Goal: Find specific page/section

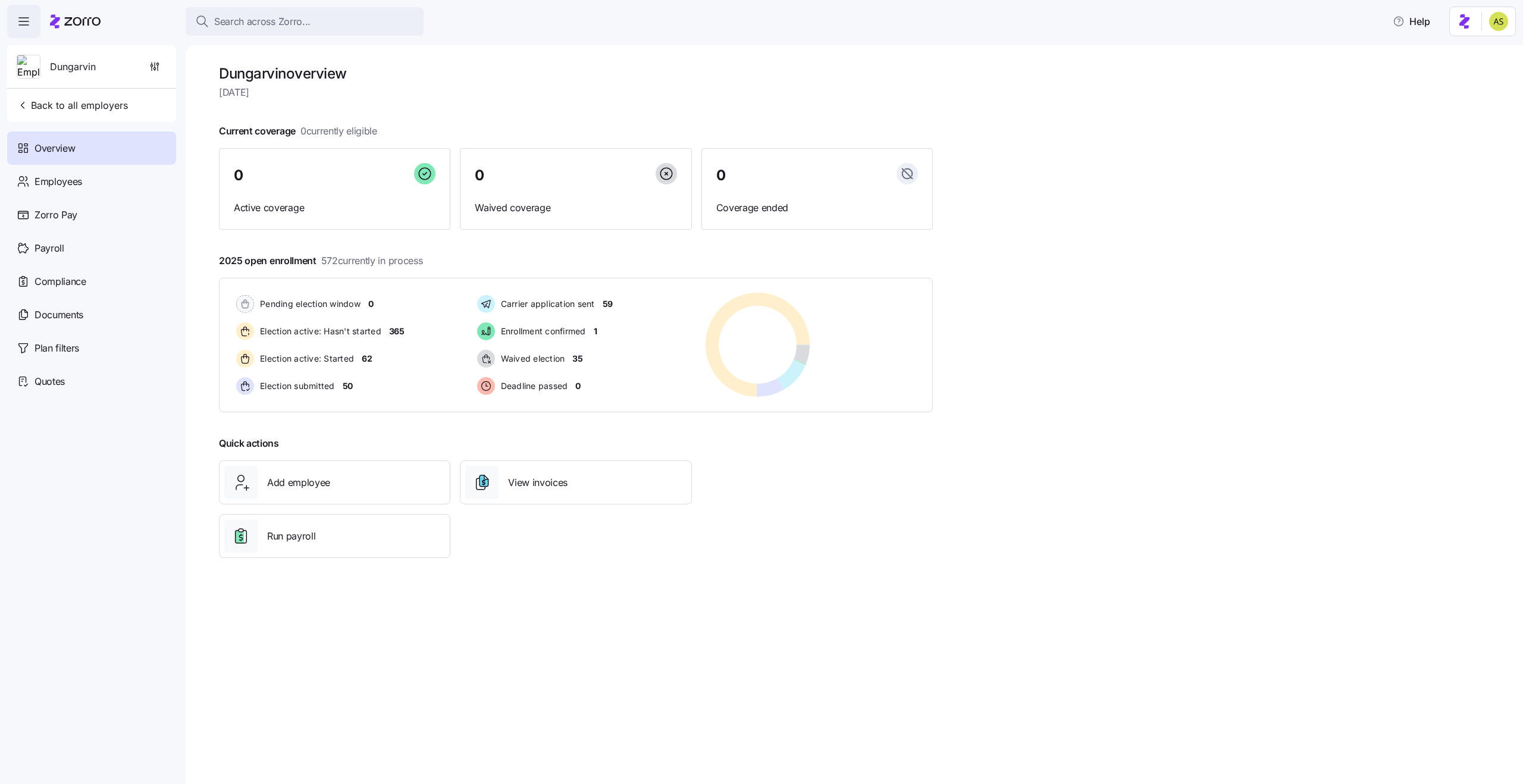
click at [87, 14] on icon at bounding box center [75, 21] width 50 height 14
